Goal: Task Accomplishment & Management: Manage account settings

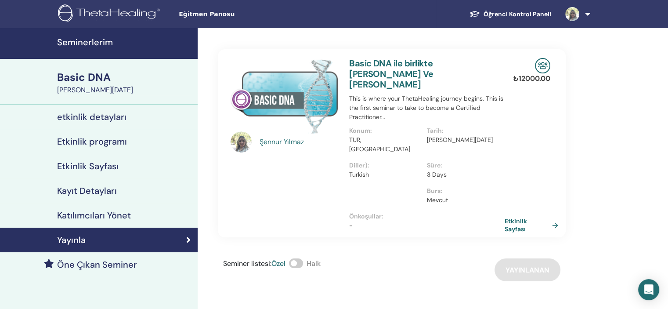
click at [114, 115] on h4 "etkinlik detayları" at bounding box center [91, 117] width 69 height 11
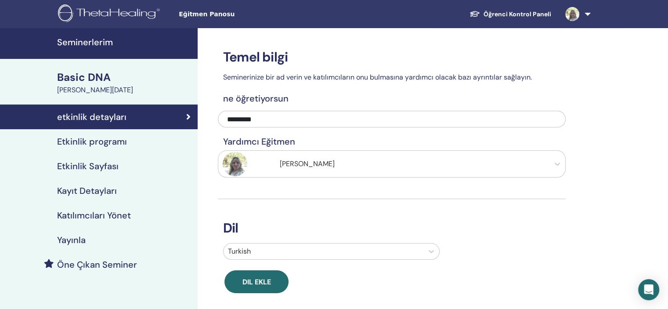
click at [67, 239] on h4 "Yayınla" at bounding box center [71, 240] width 29 height 11
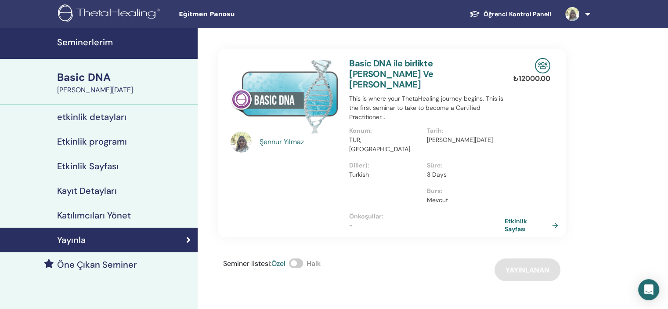
click at [299, 258] on span at bounding box center [296, 263] width 14 height 10
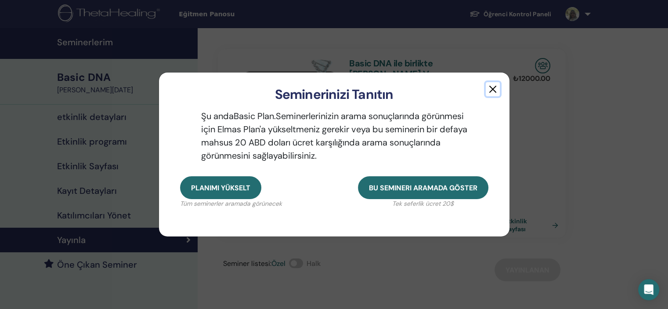
click at [490, 87] on button "button" at bounding box center [493, 89] width 14 height 14
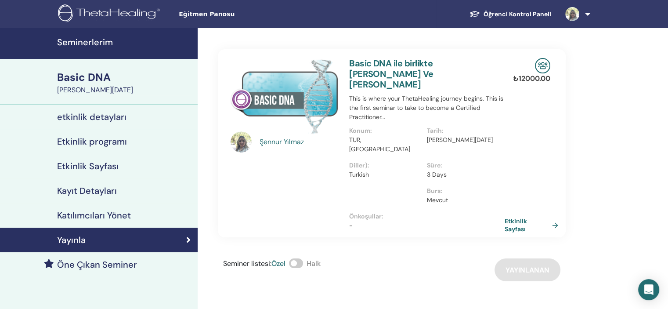
click at [87, 75] on div "Basic DNA" at bounding box center [124, 77] width 135 height 15
